Goal: Transaction & Acquisition: Purchase product/service

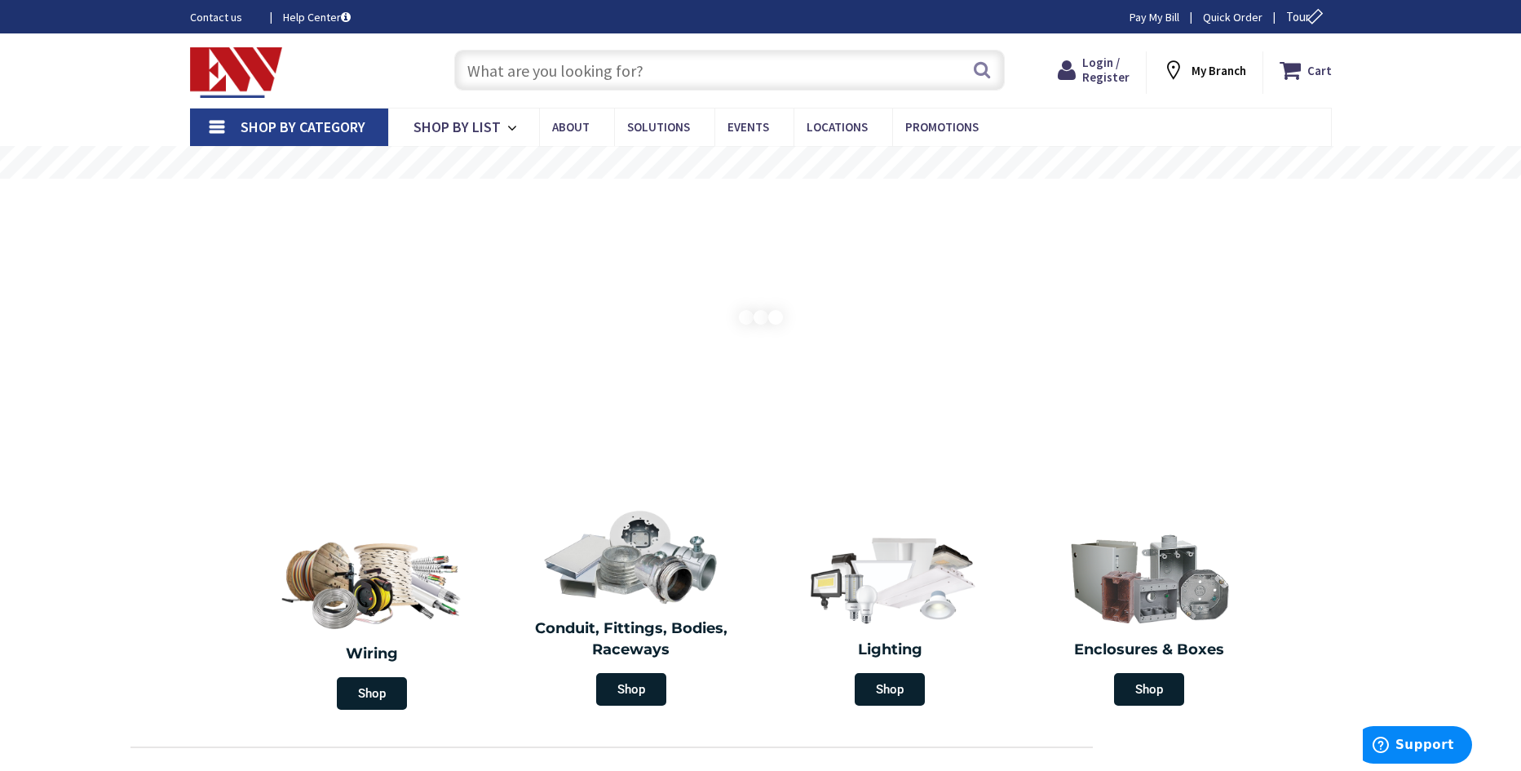
type input "[PERSON_NAME], [PERSON_NAME], SC 29410, [GEOGRAPHIC_DATA]"
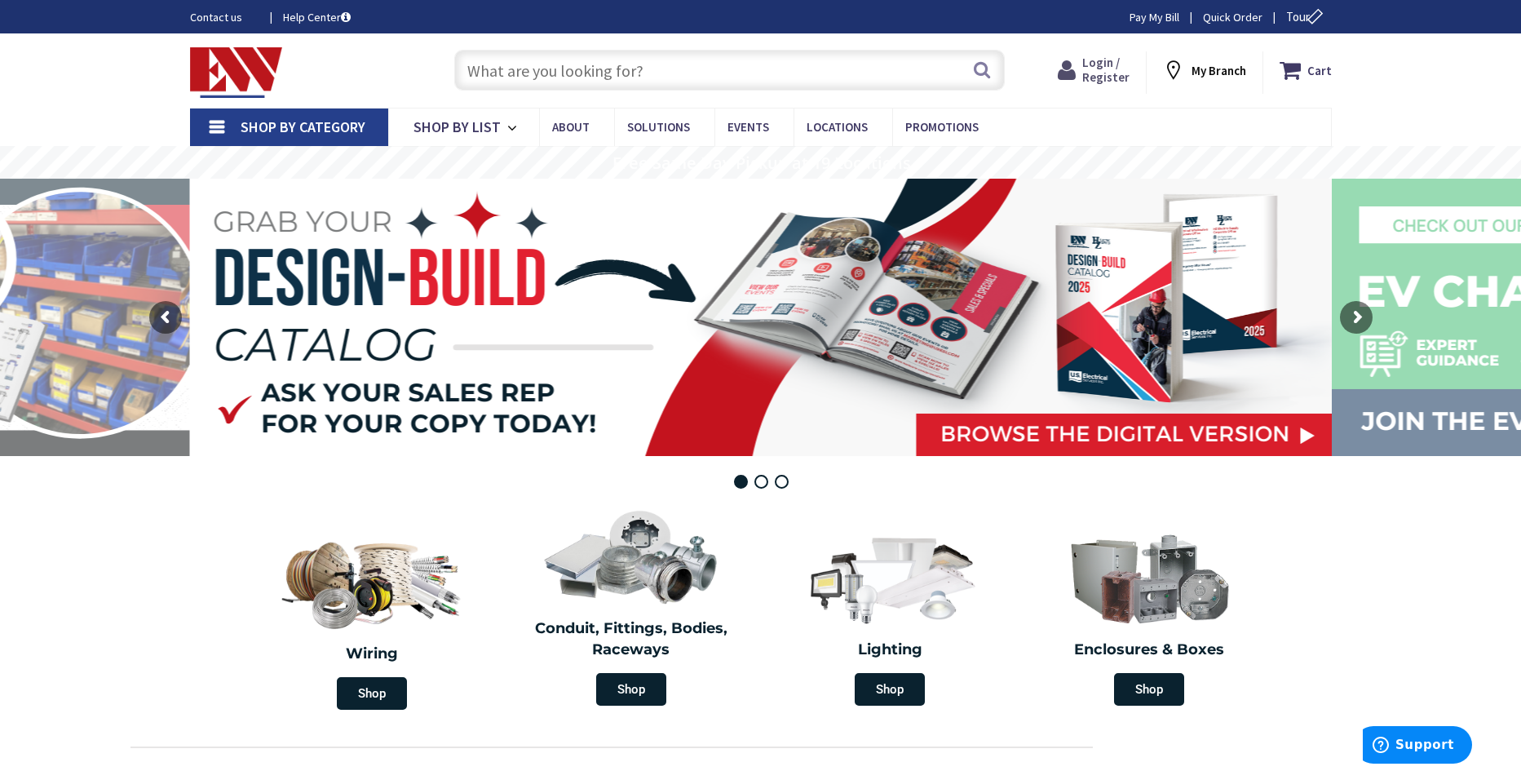
click at [1107, 74] on span "Login / Register" at bounding box center [1105, 70] width 47 height 30
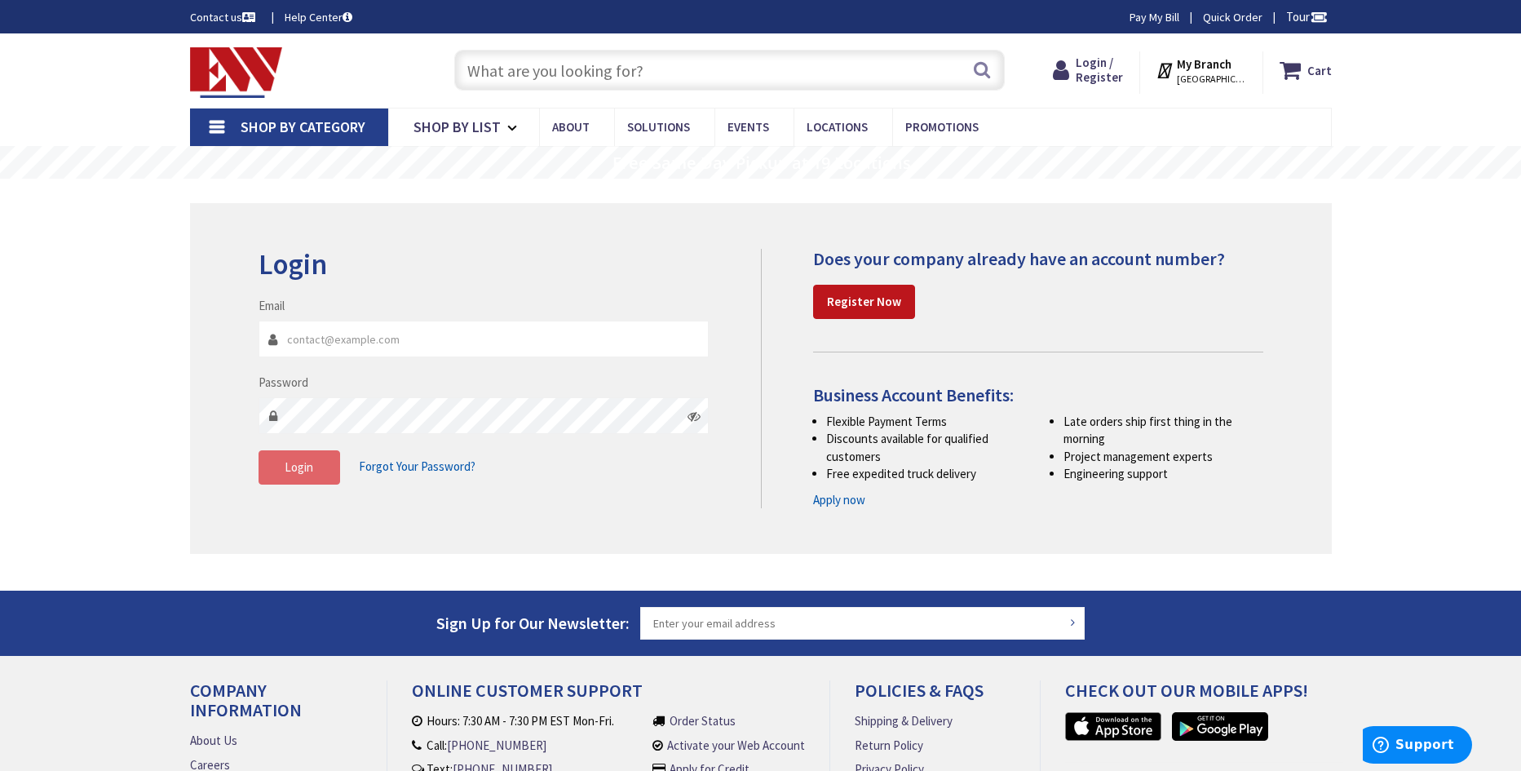
type input "[PERSON_NAME][EMAIL_ADDRESS][DOMAIN_NAME]"
click at [317, 474] on button "Login" at bounding box center [299, 467] width 82 height 34
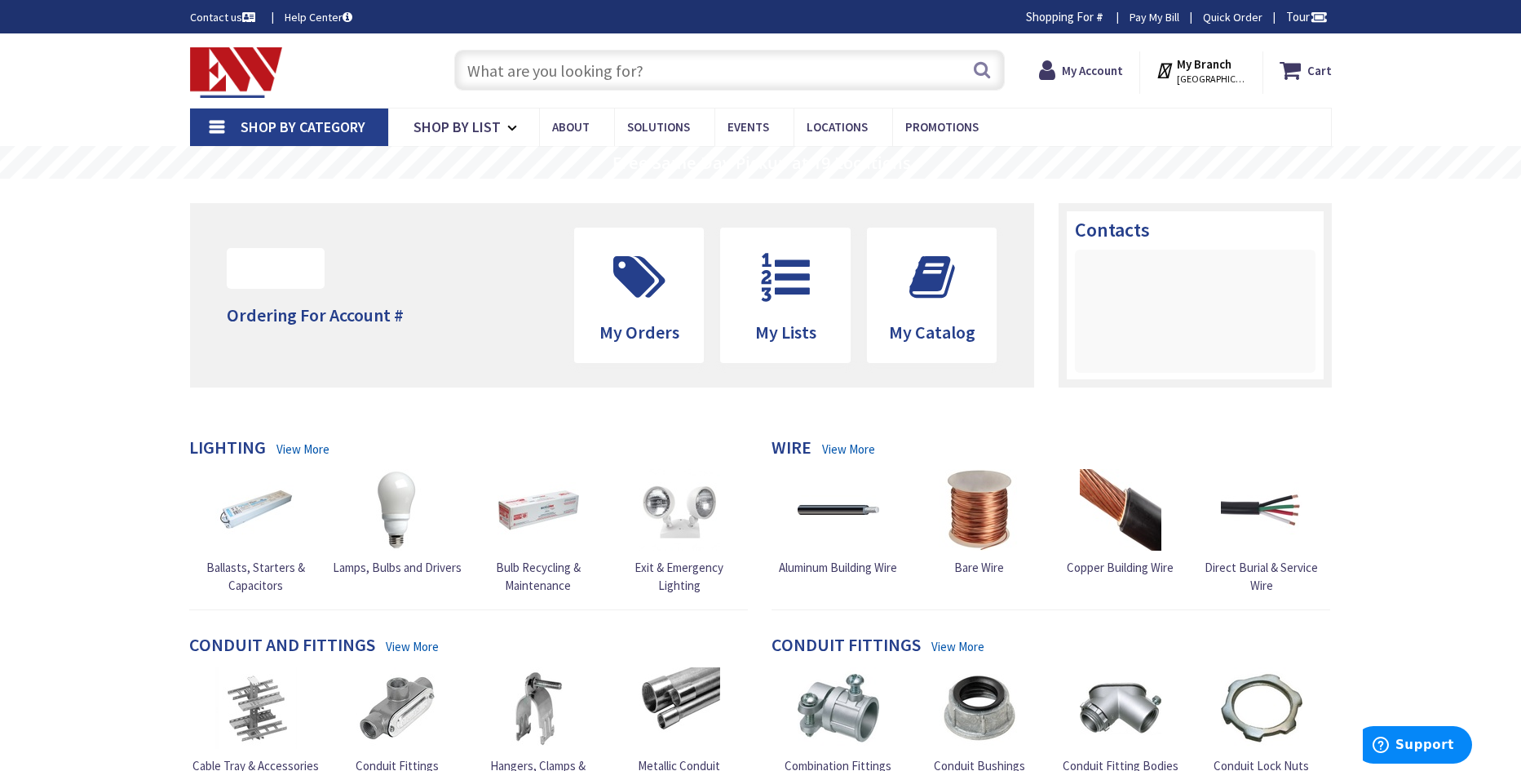
click at [506, 63] on input "text" at bounding box center [729, 70] width 550 height 41
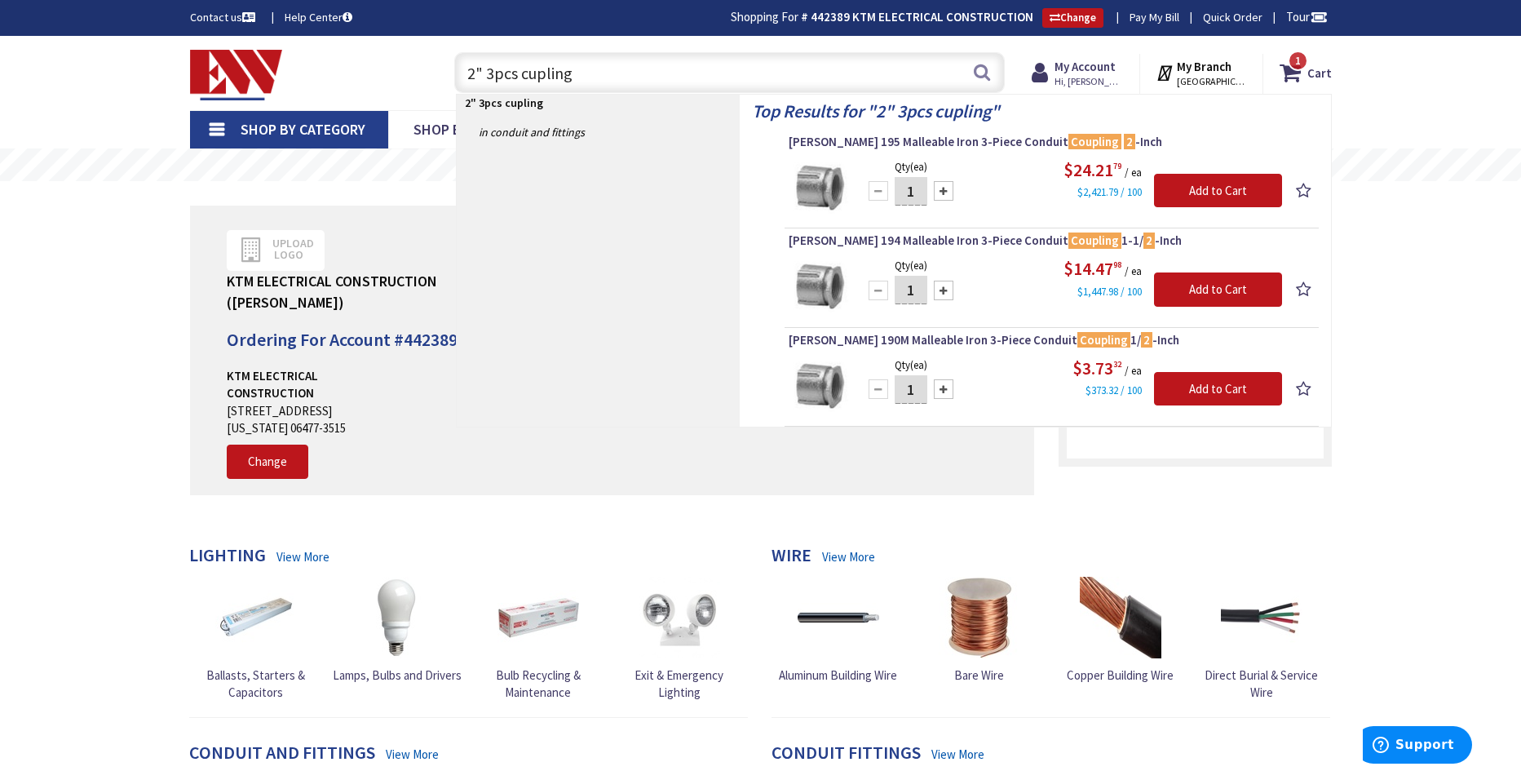
type input "2" 3pcs cupling"
click at [833, 199] on img at bounding box center [818, 187] width 61 height 61
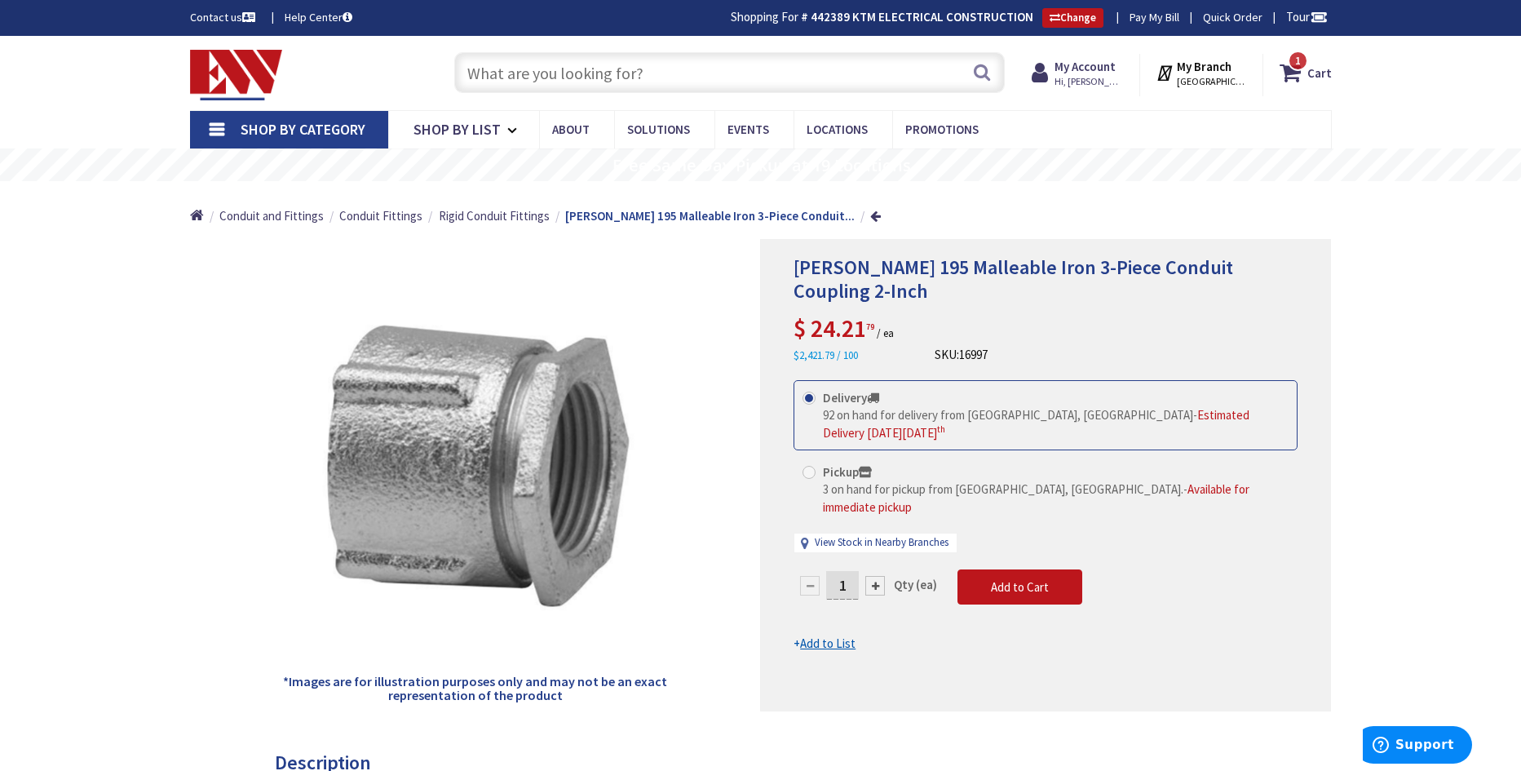
click at [510, 74] on input "text" at bounding box center [729, 72] width 550 height 41
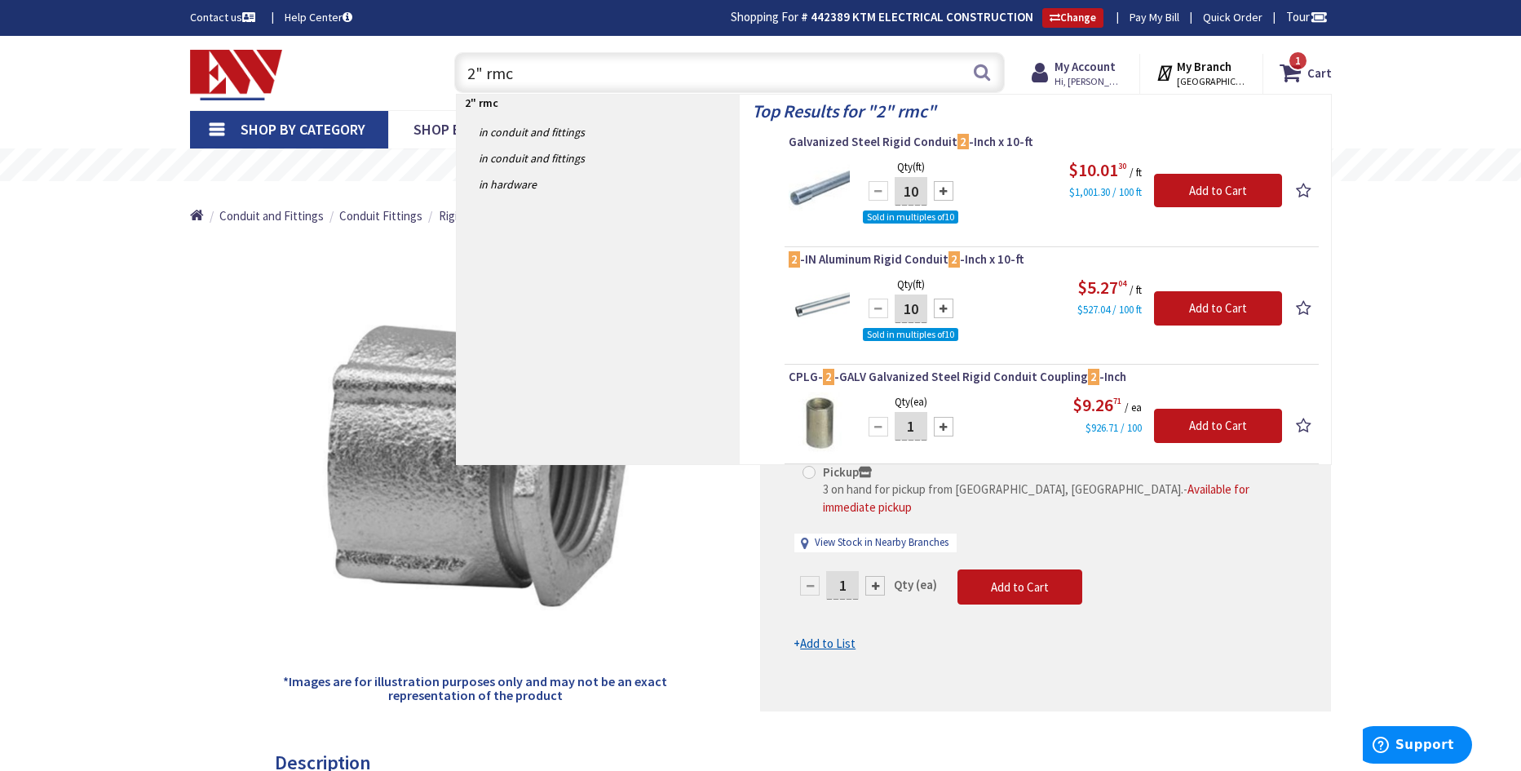
type input "2" rmc"
click at [824, 188] on img at bounding box center [818, 187] width 61 height 61
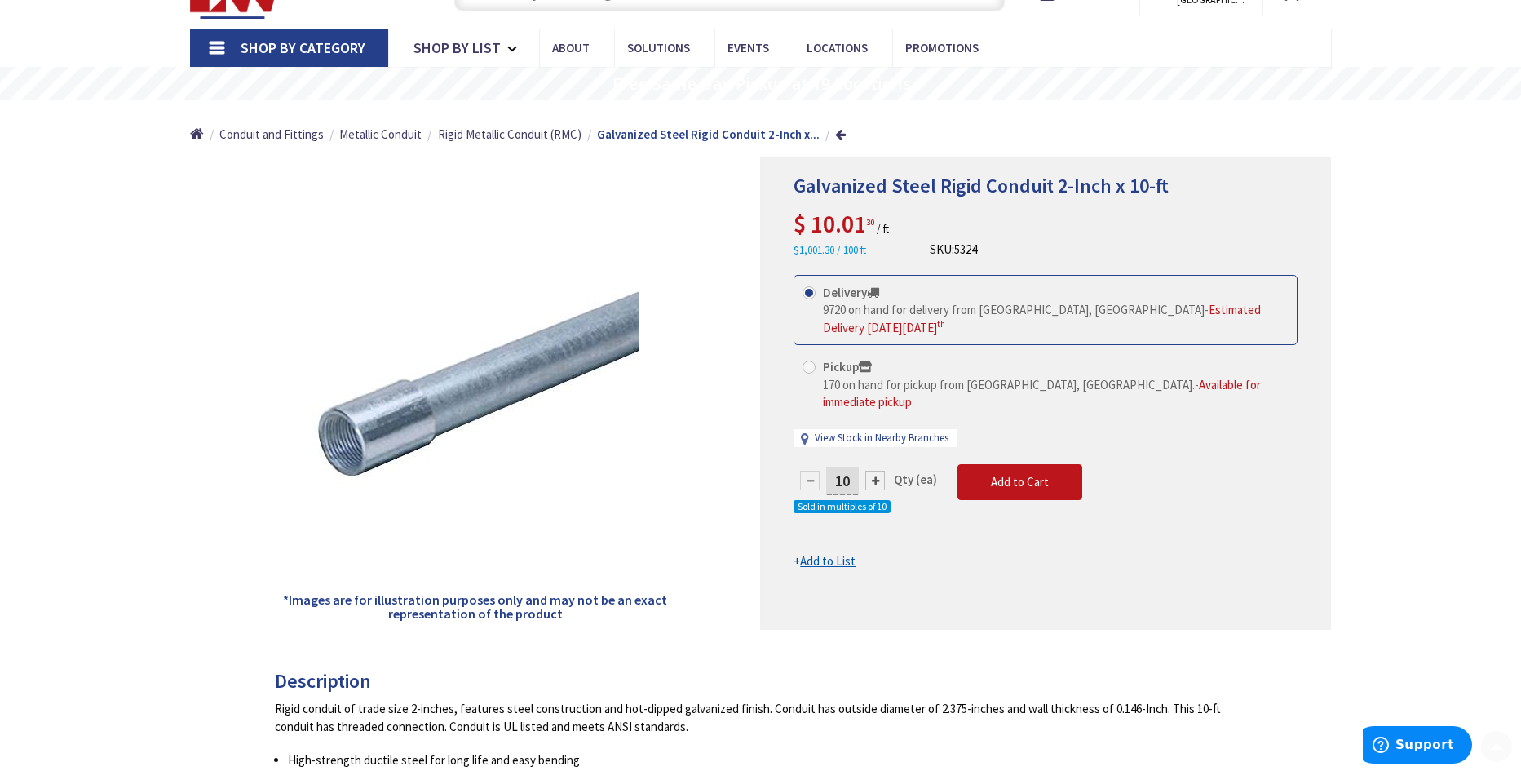
scroll to position [84, 0]
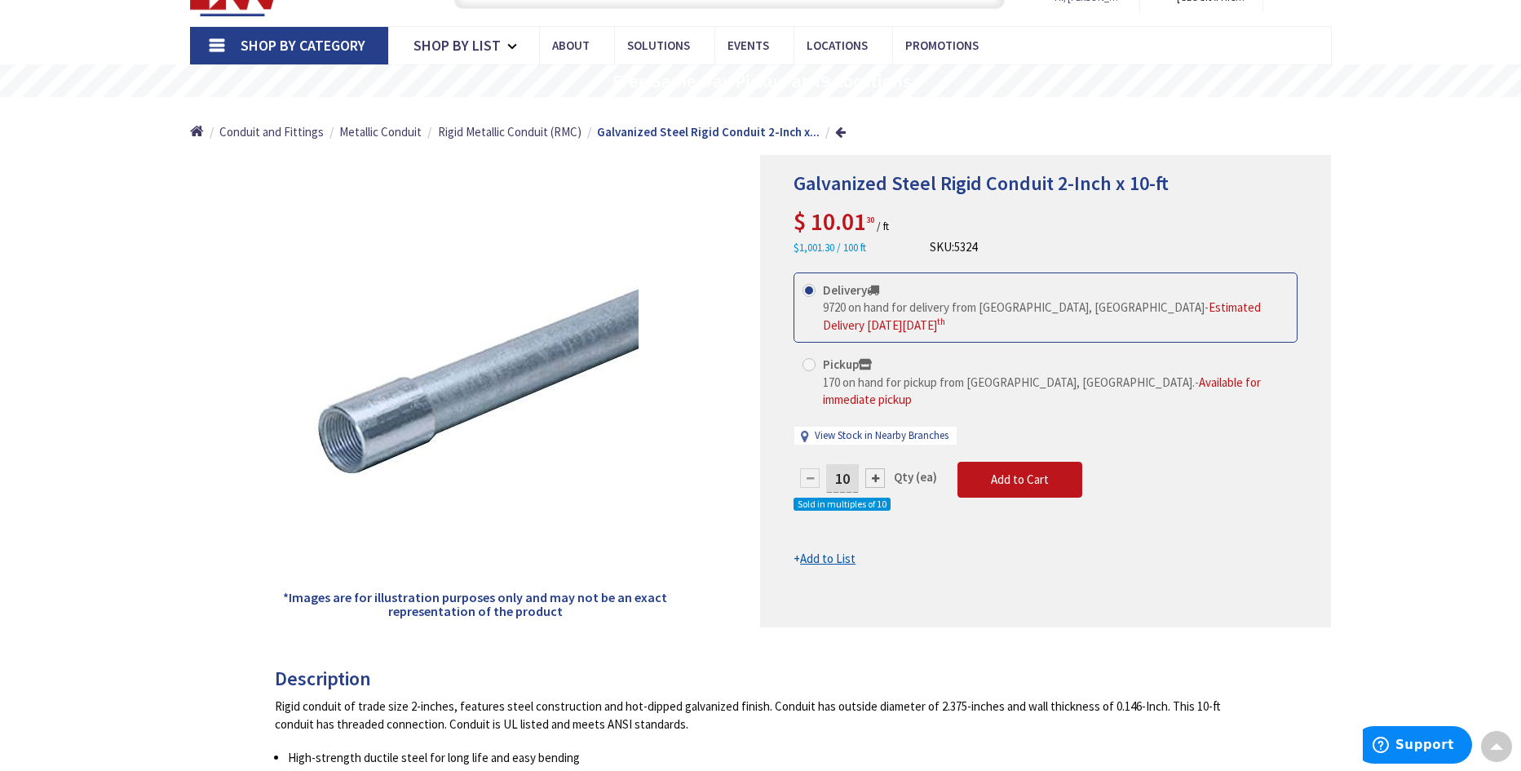
drag, startPoint x: 544, startPoint y: 374, endPoint x: 900, endPoint y: 223, distance: 387.3
